Goal: Information Seeking & Learning: Learn about a topic

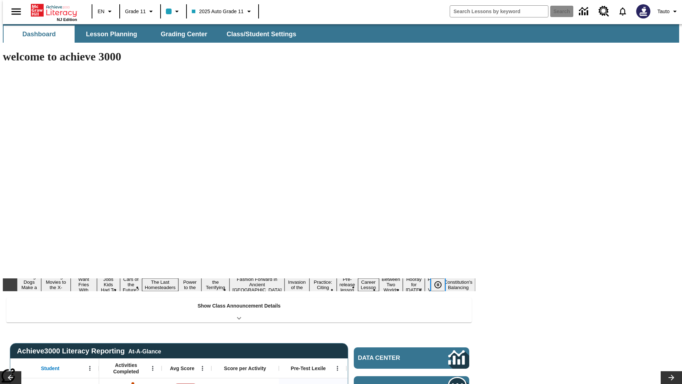
click at [441, 280] on icon "Pause" at bounding box center [438, 284] width 9 height 9
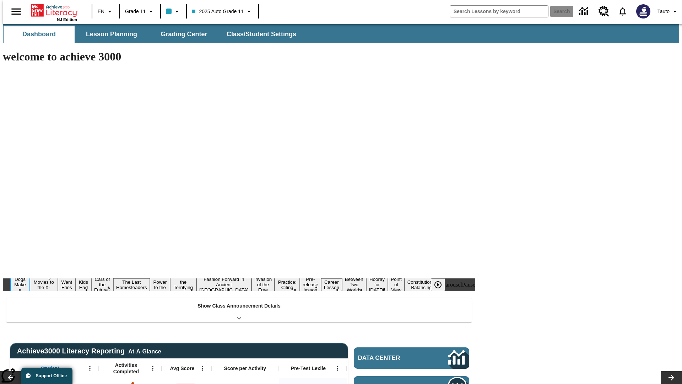
click at [30, 270] on button "Diving Dogs Make a Splash" at bounding box center [20, 284] width 20 height 28
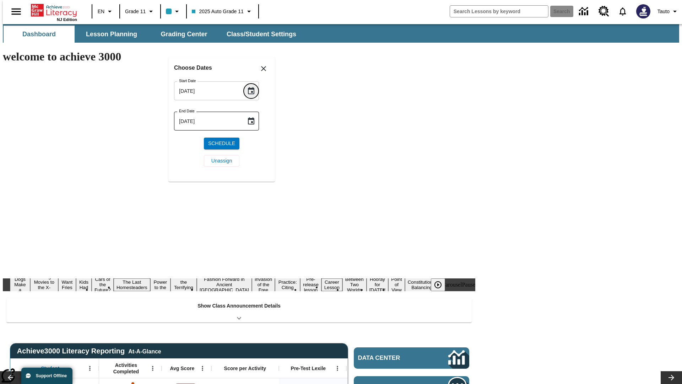
click at [254, 91] on icon "Choose date, selected date is Aug 18, 2025" at bounding box center [251, 90] width 6 height 7
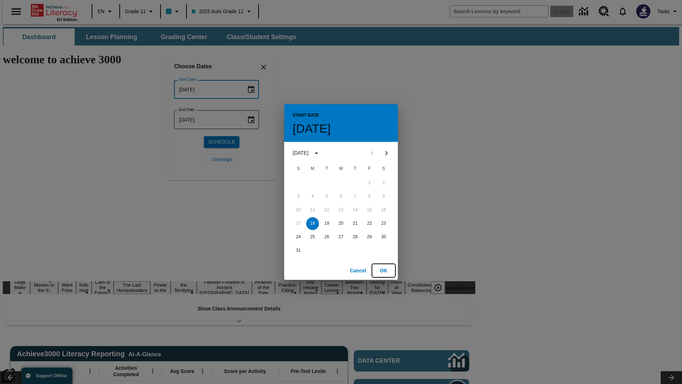
click at [384, 270] on button "OK" at bounding box center [383, 270] width 23 height 13
